Goal: Task Accomplishment & Management: Use online tool/utility

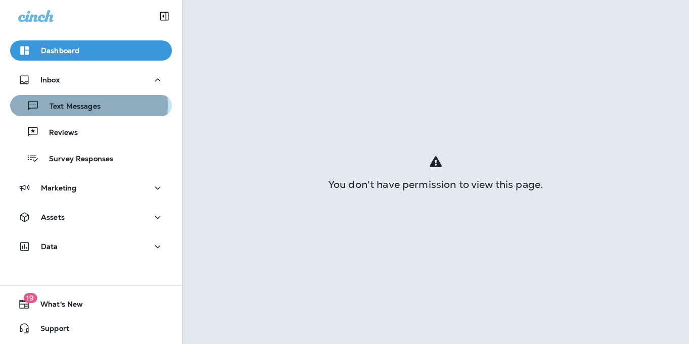
click at [59, 105] on p "Text Messages" at bounding box center [69, 107] width 61 height 10
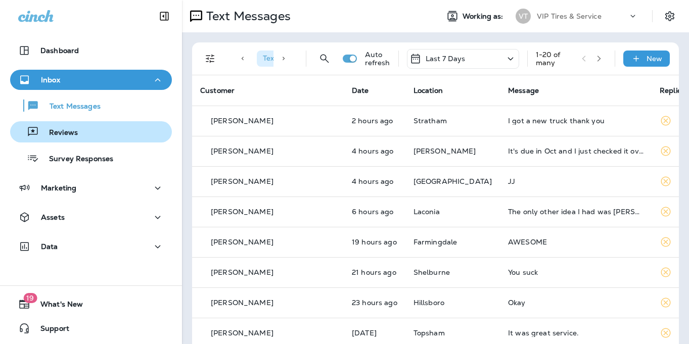
click at [91, 124] on div "Reviews" at bounding box center [91, 131] width 154 height 15
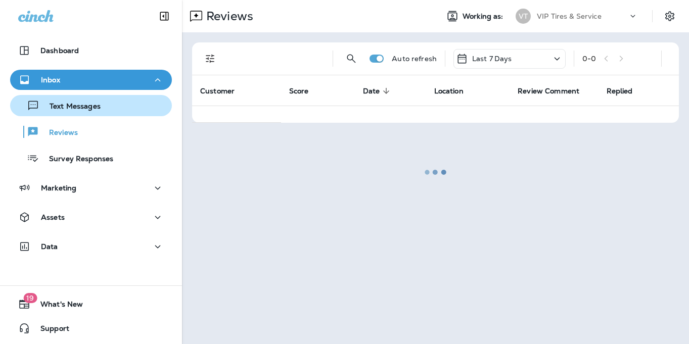
click at [86, 95] on button "Text Messages" at bounding box center [91, 105] width 162 height 21
